Goal: Task Accomplishment & Management: Manage account settings

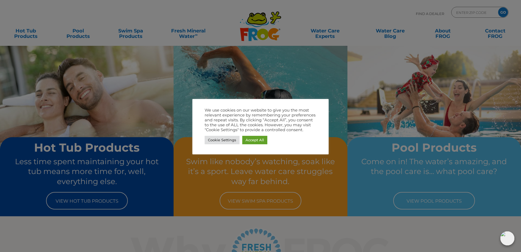
click at [342, 72] on div at bounding box center [260, 126] width 521 height 252
click at [230, 140] on link "Cookie Settings" at bounding box center [222, 140] width 35 height 8
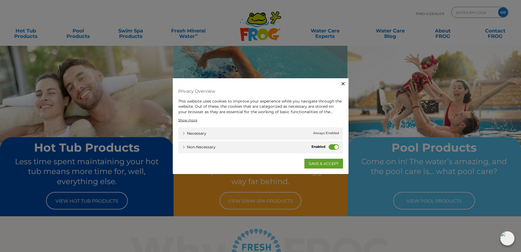
click at [321, 135] on span "Always Enabled" at bounding box center [326, 134] width 26 height 6
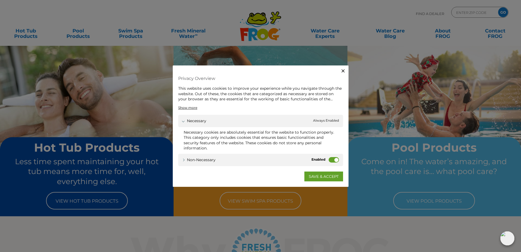
click at [321, 135] on div "Necessary cookies are absolutely essential for the website to function properly…" at bounding box center [261, 140] width 154 height 21
click at [184, 120] on link "Necessary" at bounding box center [194, 121] width 24 height 6
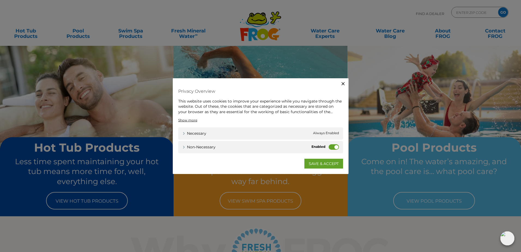
click at [328, 147] on div "Non-necessary Non-necessary" at bounding box center [260, 147] width 165 height 12
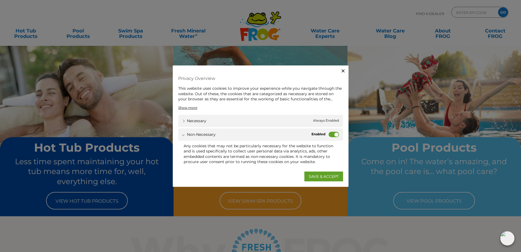
click at [335, 138] on div "Non-necessary Non-necessary" at bounding box center [260, 134] width 165 height 12
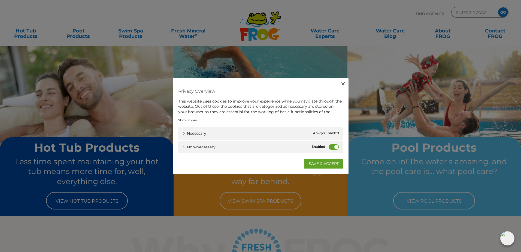
click at [332, 147] on label "Non-necessary" at bounding box center [334, 146] width 10 height 5
click at [0, 0] on input "Non-necessary" at bounding box center [0, 0] width 0 height 0
click at [327, 162] on link "SAVE & ACCEPT" at bounding box center [324, 164] width 39 height 10
